Goal: Information Seeking & Learning: Learn about a topic

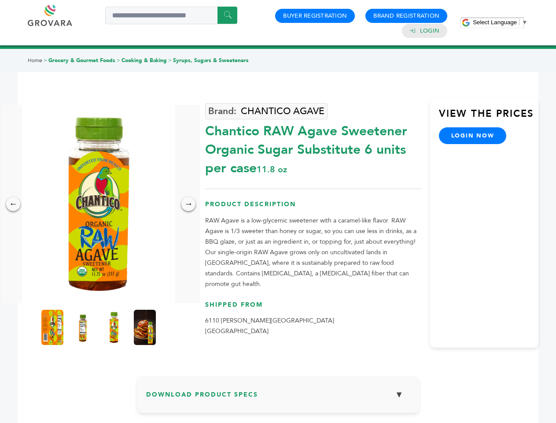
click at [500, 22] on span "Select Language" at bounding box center [495, 22] width 44 height 7
click at [99, 204] on img at bounding box center [98, 204] width 153 height 198
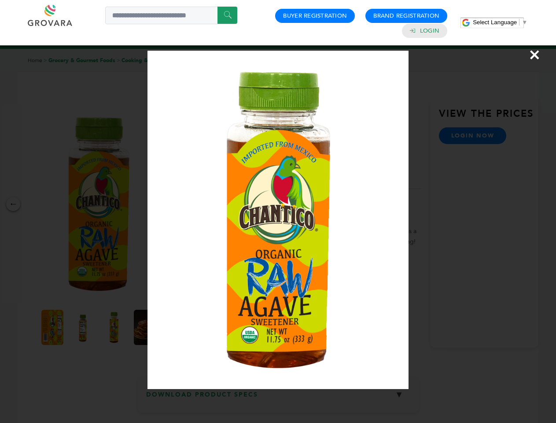
click at [13, 204] on div "×" at bounding box center [278, 211] width 556 height 423
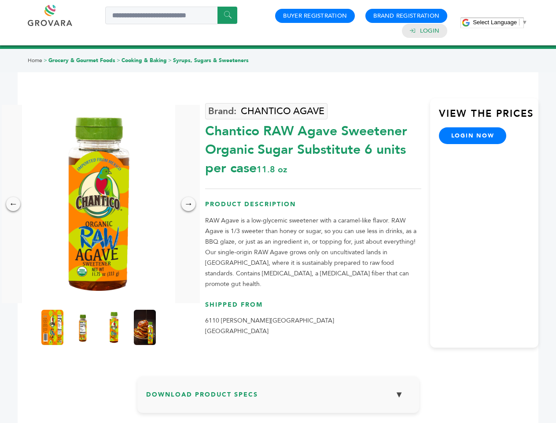
click at [189, 204] on div "→" at bounding box center [188, 204] width 14 height 14
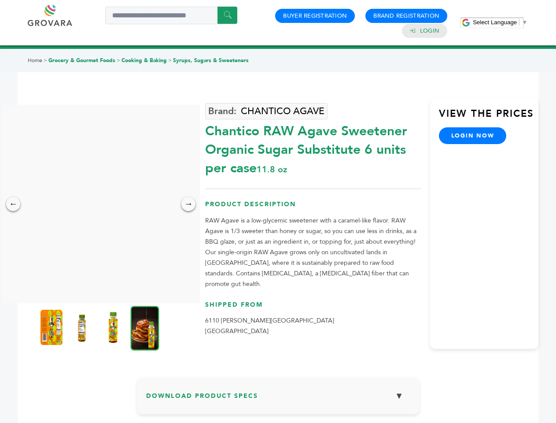
click at [52, 327] on img at bounding box center [52, 327] width 22 height 35
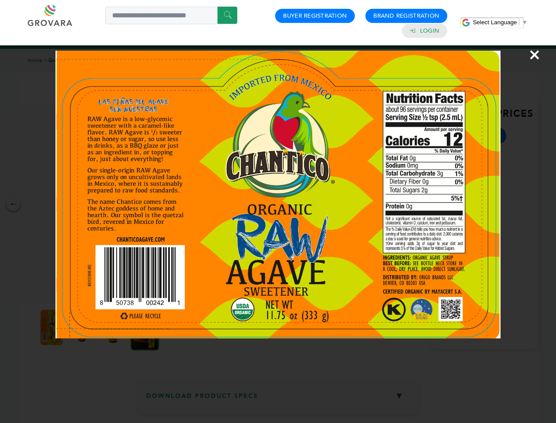
click at [83, 327] on div "×" at bounding box center [278, 211] width 556 height 423
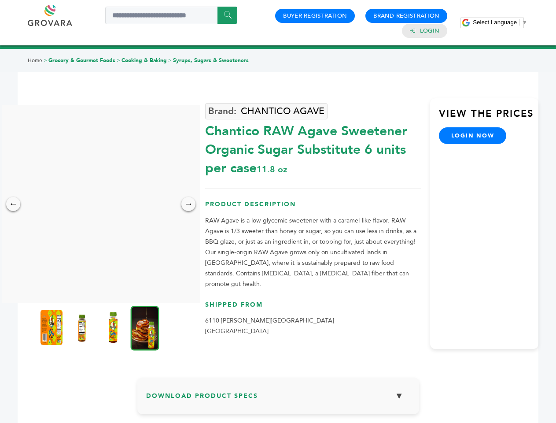
click at [114, 327] on img at bounding box center [113, 327] width 22 height 35
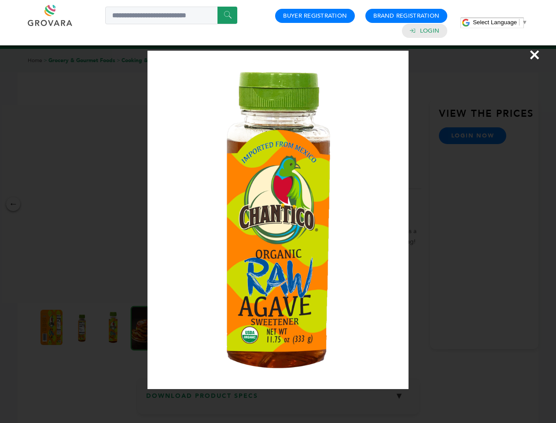
click at [145, 327] on div "×" at bounding box center [278, 211] width 556 height 423
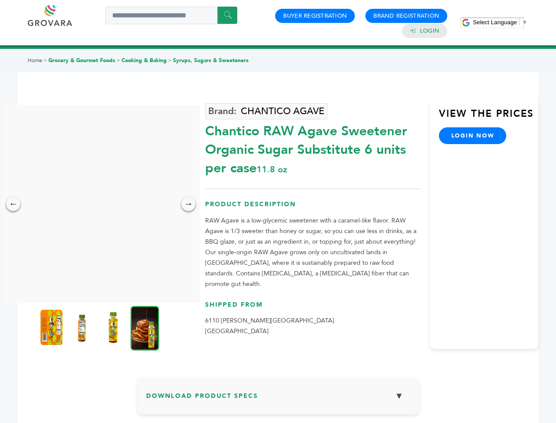
click at [278, 397] on h3 "Download Product Specs ▼" at bounding box center [278, 399] width 264 height 26
